Goal: Information Seeking & Learning: Check status

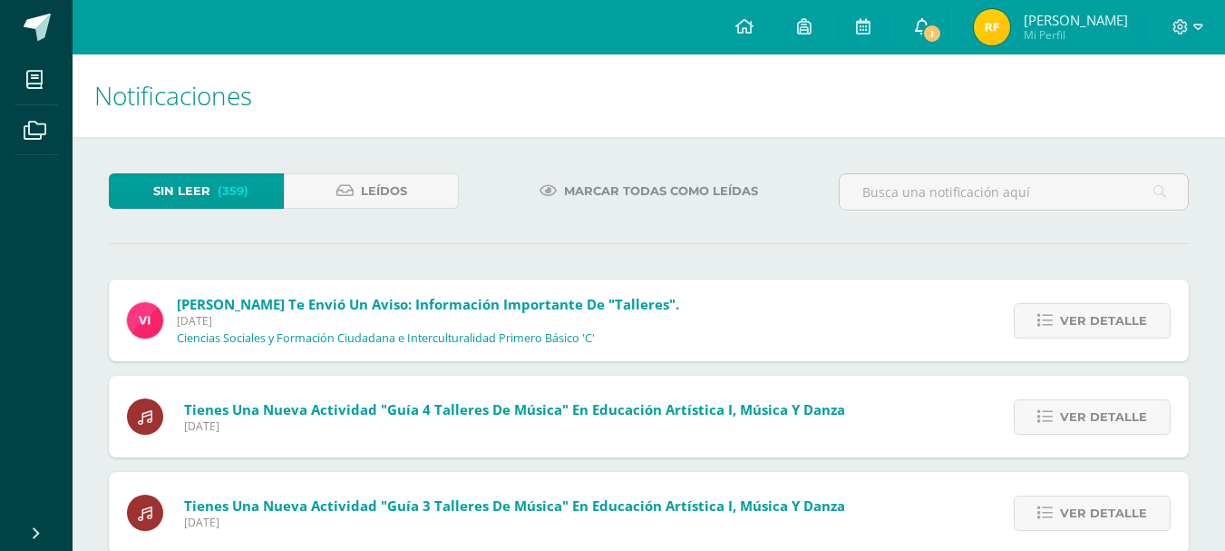
click at [942, 36] on span "1" at bounding box center [932, 34] width 20 height 20
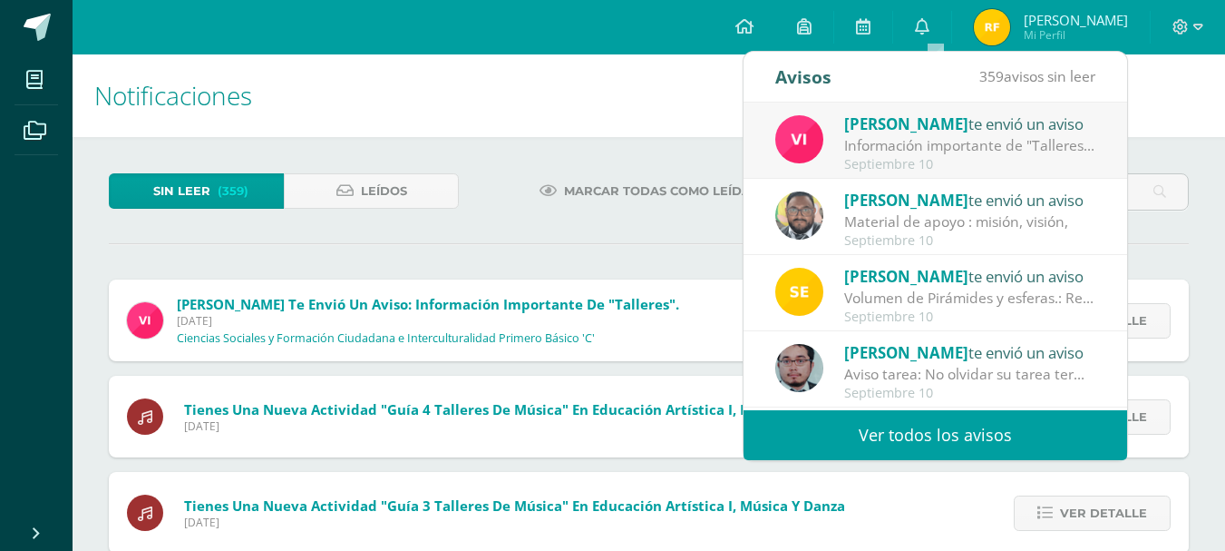
click at [904, 421] on link "Ver todos los avisos" at bounding box center [936, 435] width 384 height 50
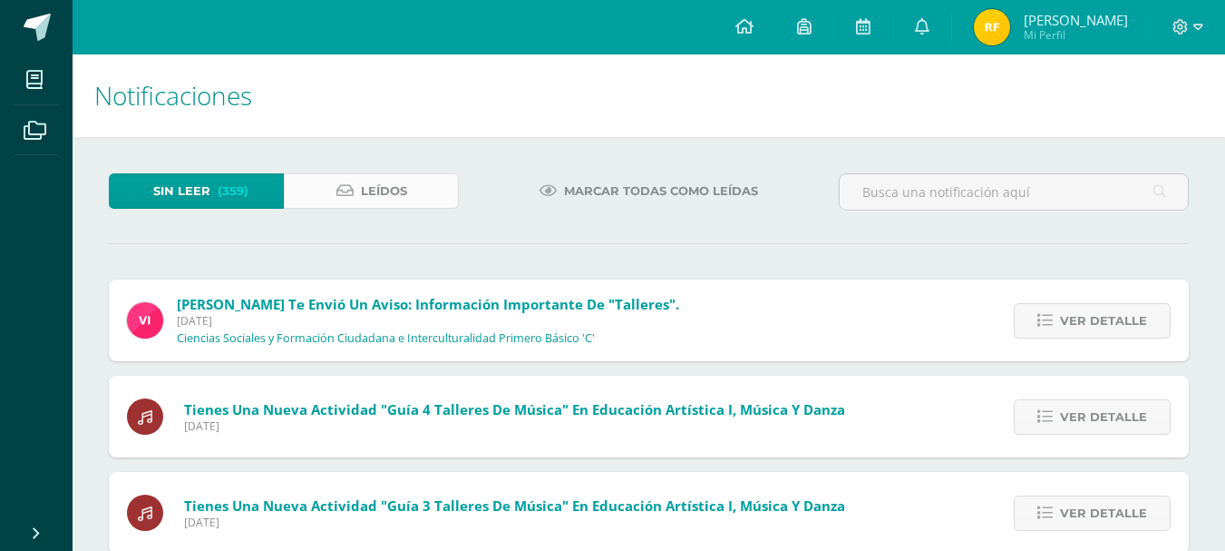
click at [344, 190] on icon at bounding box center [344, 190] width 17 height 15
click at [228, 191] on span "(359)" at bounding box center [233, 191] width 31 height 34
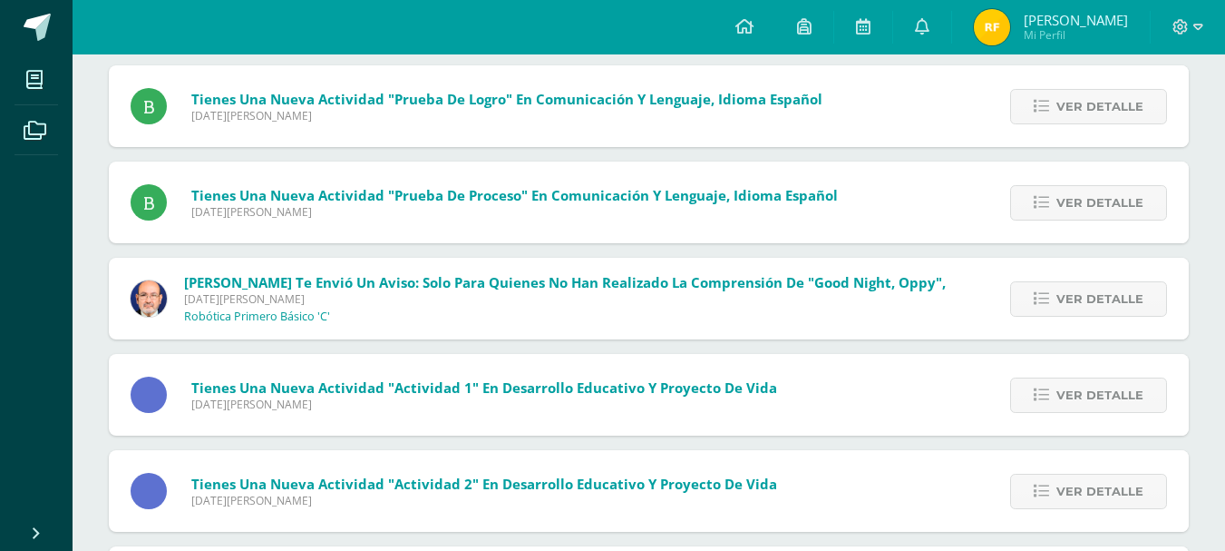
scroll to position [34264, 0]
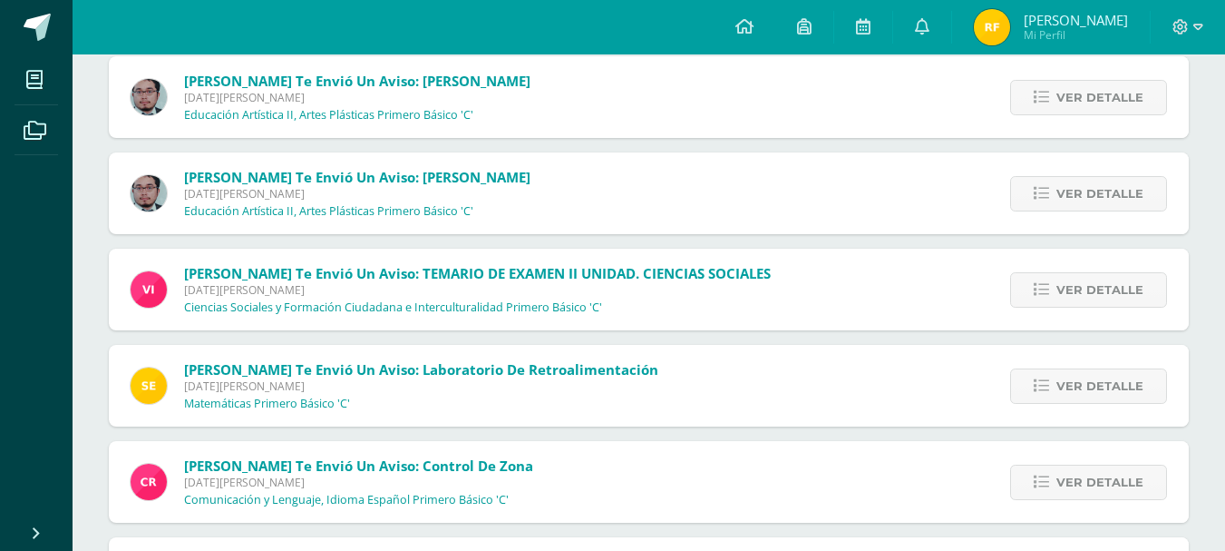
scroll to position [18846, 0]
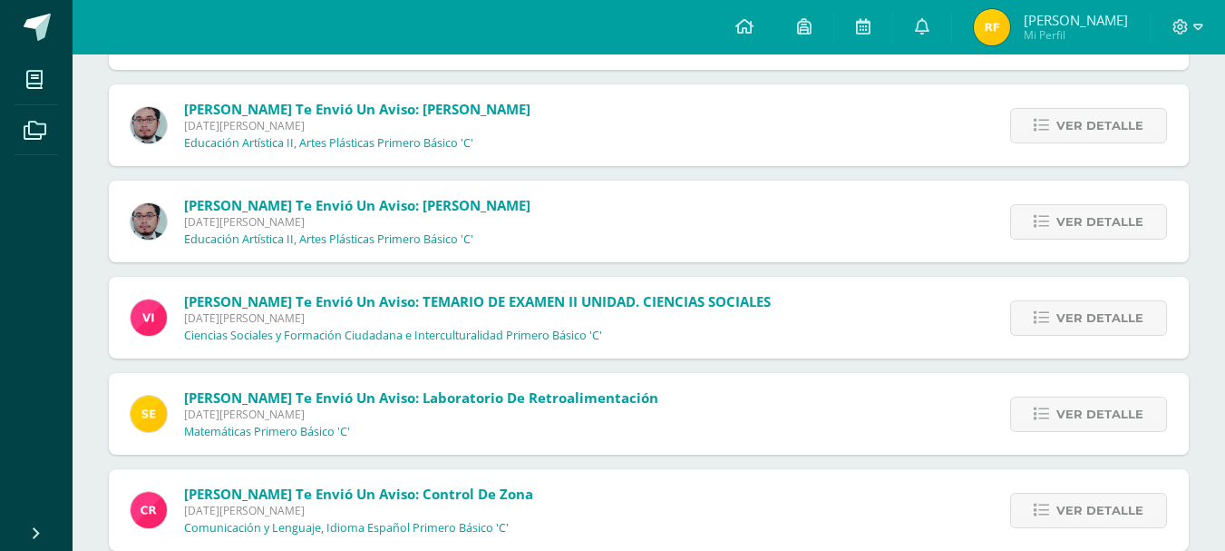
click at [1148, 337] on div "Ver detalle" at bounding box center [1086, 318] width 206 height 82
click at [1129, 328] on span "Ver detalle" at bounding box center [1100, 318] width 87 height 34
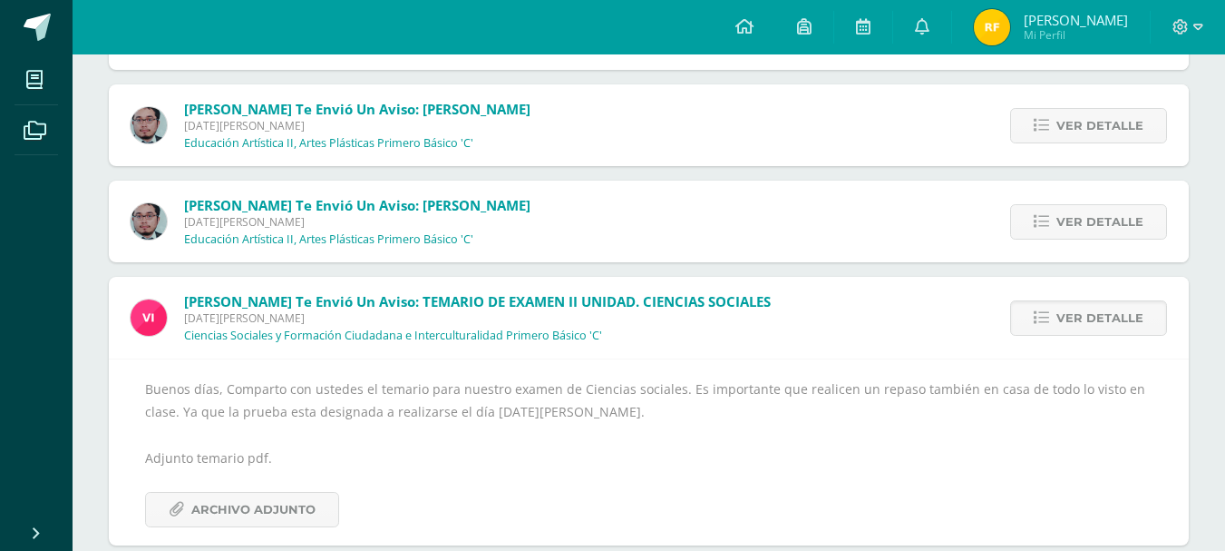
scroll to position [19027, 0]
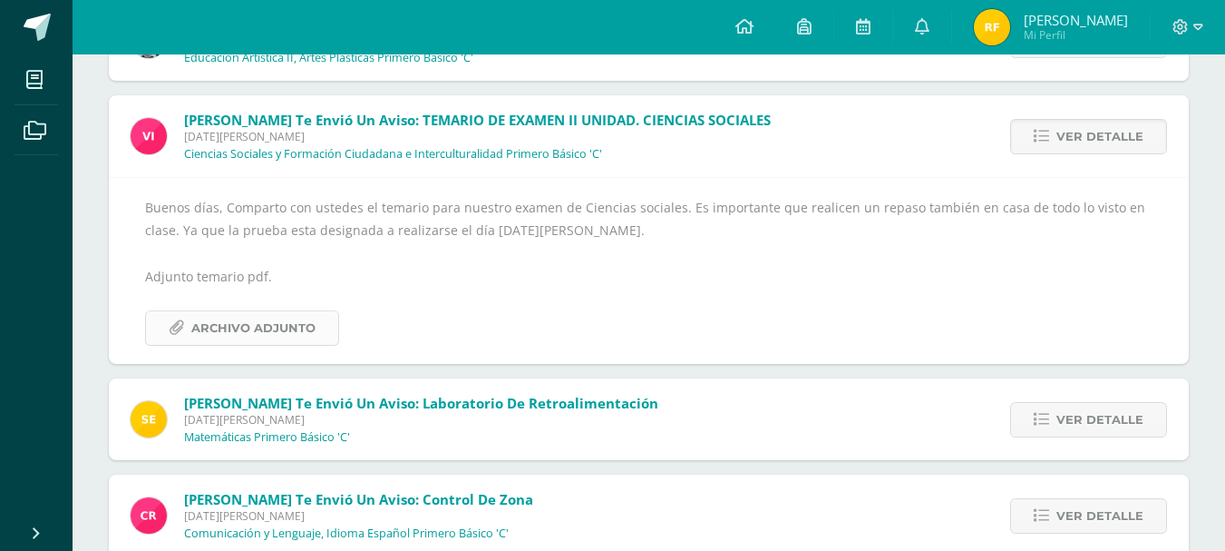
click at [314, 331] on link "Archivo Adjunto" at bounding box center [242, 327] width 194 height 35
